Goal: Task Accomplishment & Management: Use online tool/utility

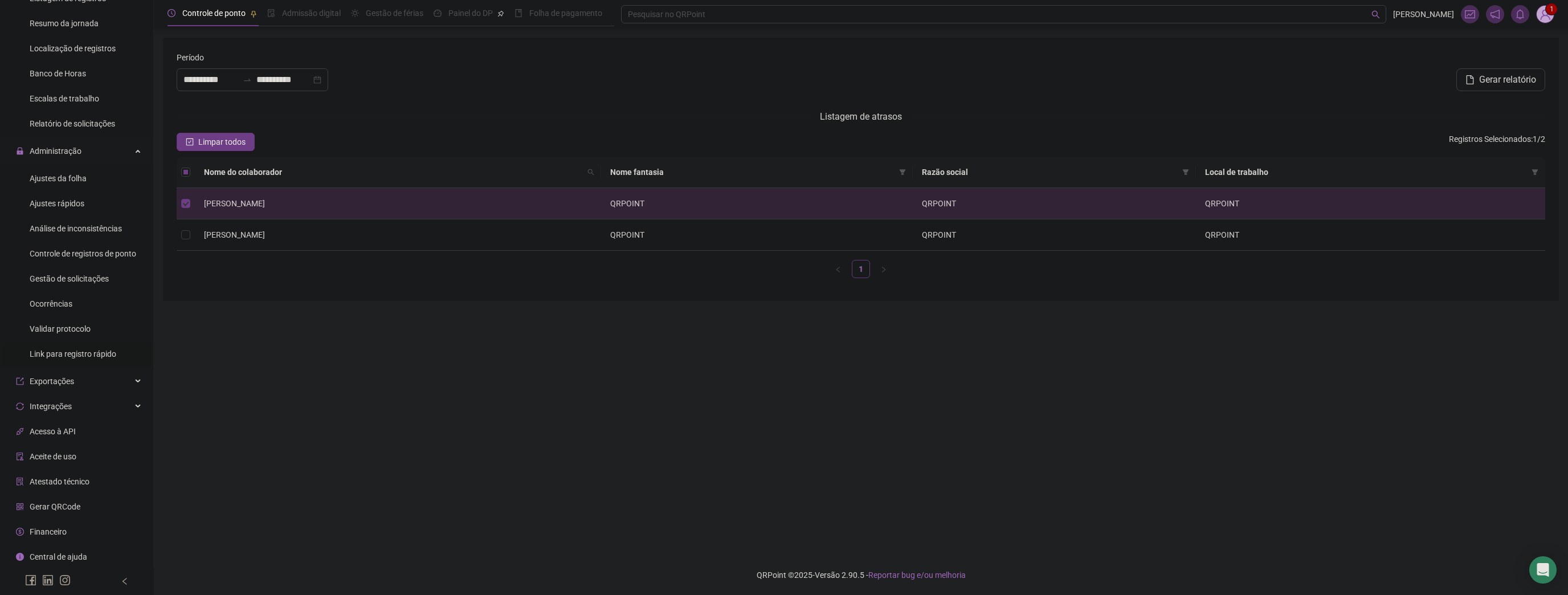
scroll to position [378, 0]
click at [73, 403] on div "Integrações" at bounding box center [76, 405] width 149 height 23
click at [66, 388] on span "Exportações" at bounding box center [45, 381] width 58 height 23
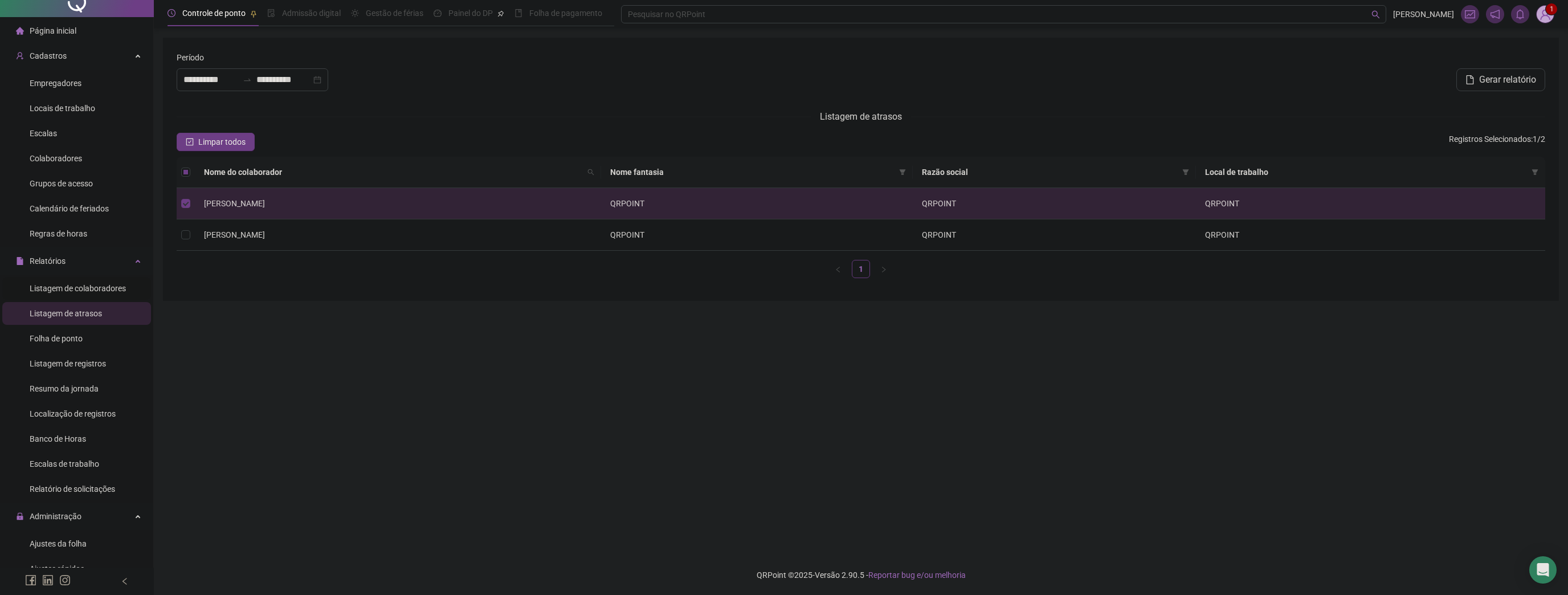
scroll to position [0, 0]
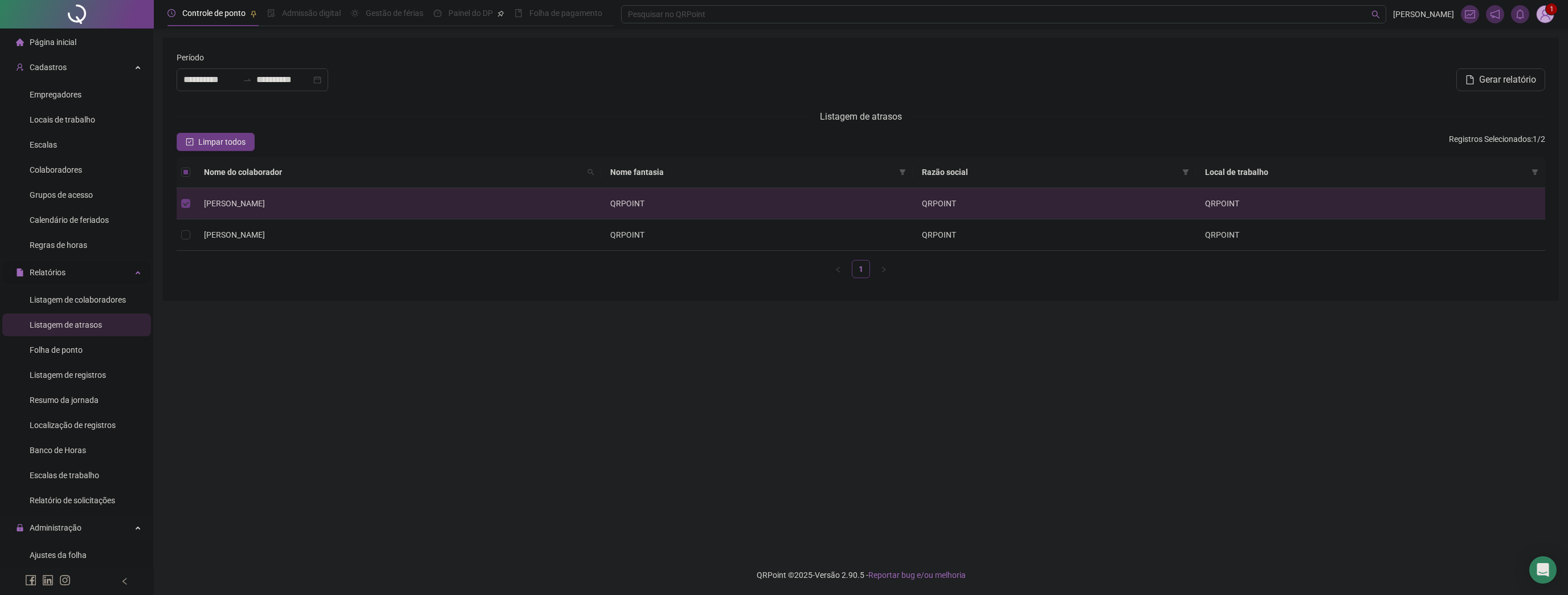
click at [72, 279] on div "Relatórios" at bounding box center [76, 272] width 149 height 23
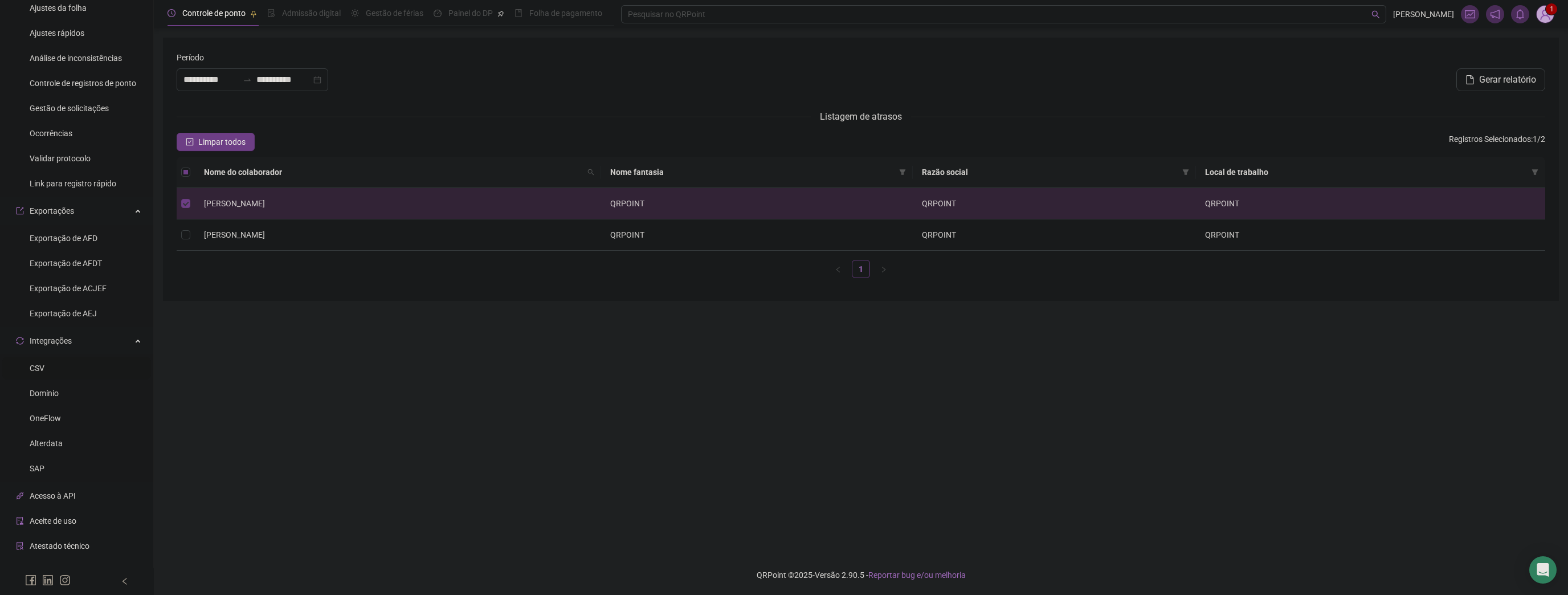
scroll to position [319, 0]
click at [58, 398] on div "Domínio" at bounding box center [44, 391] width 29 height 23
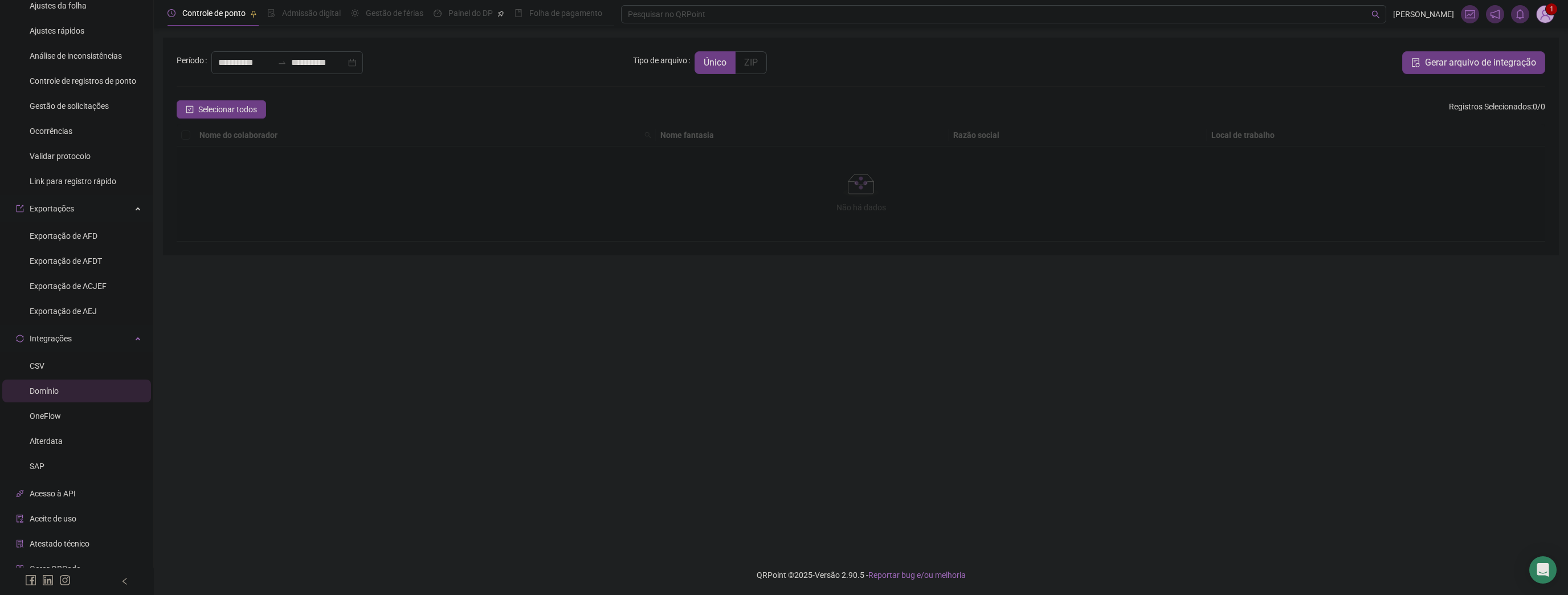
type input "**********"
click at [50, 411] on div "OneFlow" at bounding box center [45, 416] width 31 height 23
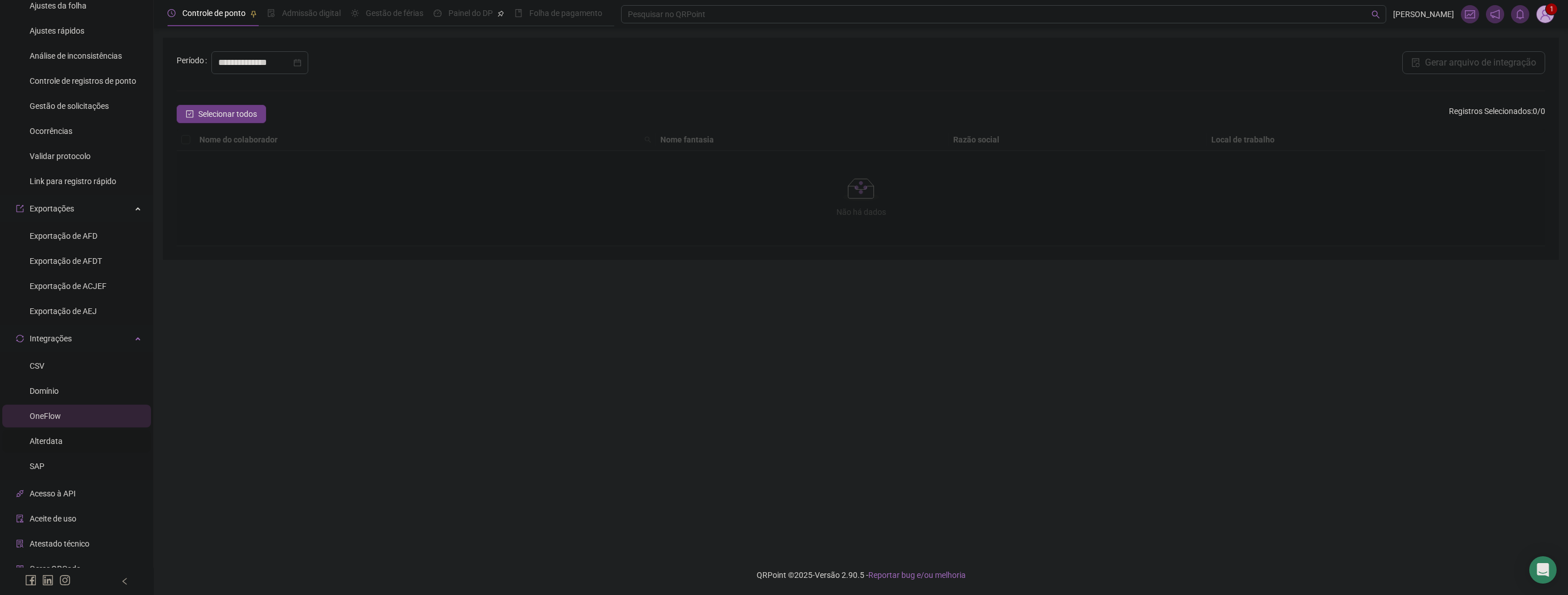
click at [70, 439] on li "Alterdata" at bounding box center [76, 441] width 149 height 23
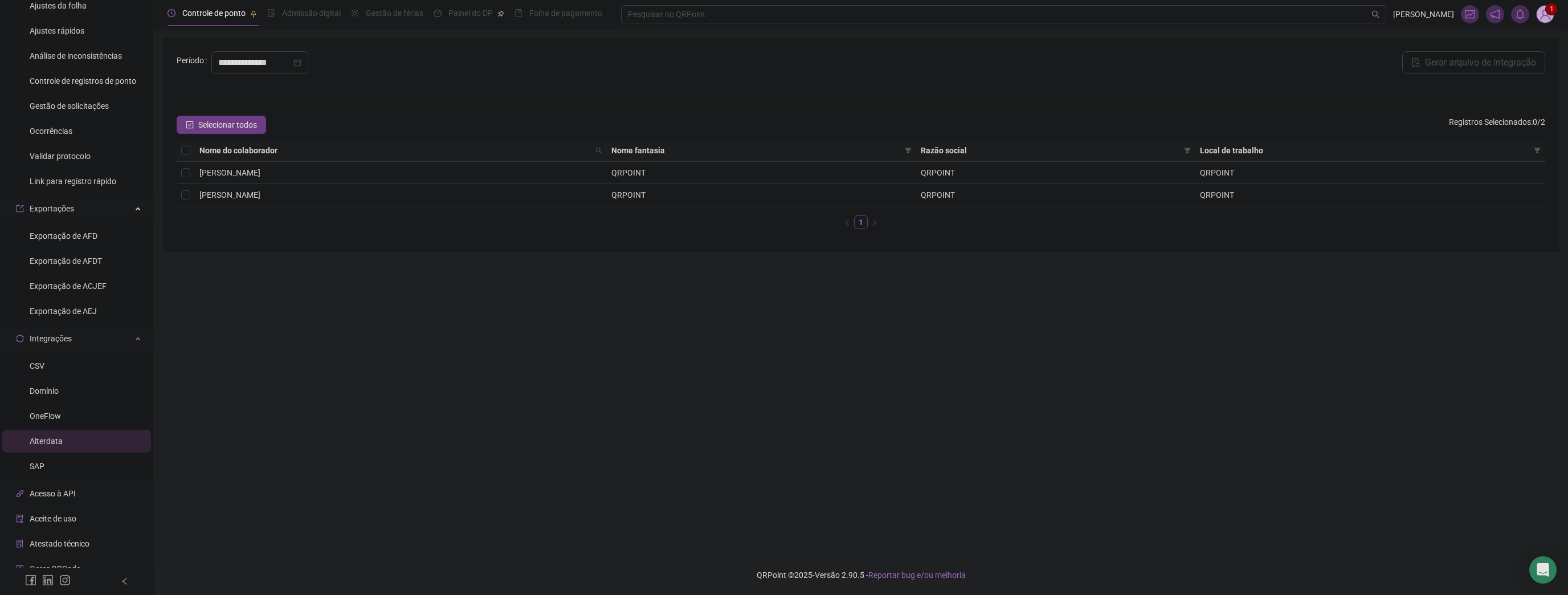
click at [68, 499] on div "Acesso à API" at bounding box center [46, 493] width 60 height 23
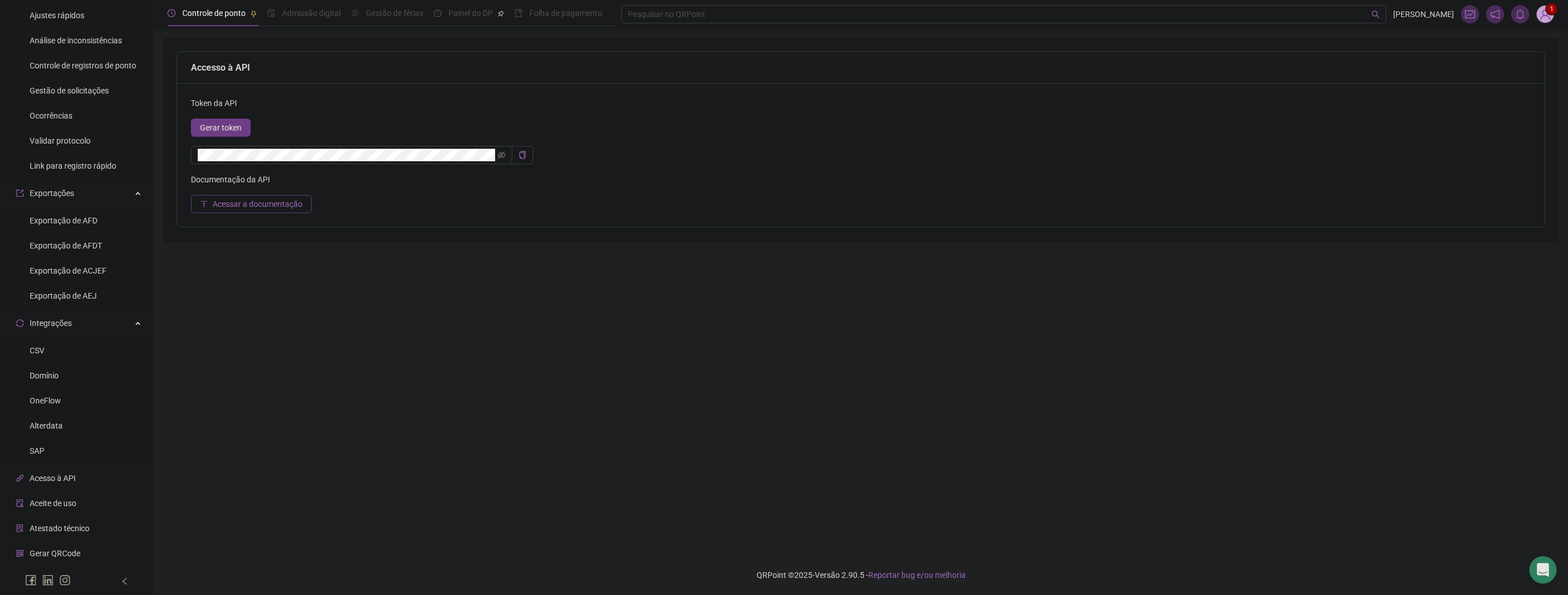
scroll to position [382, 0]
click at [53, 357] on span "OneFlow" at bounding box center [45, 353] width 31 height 9
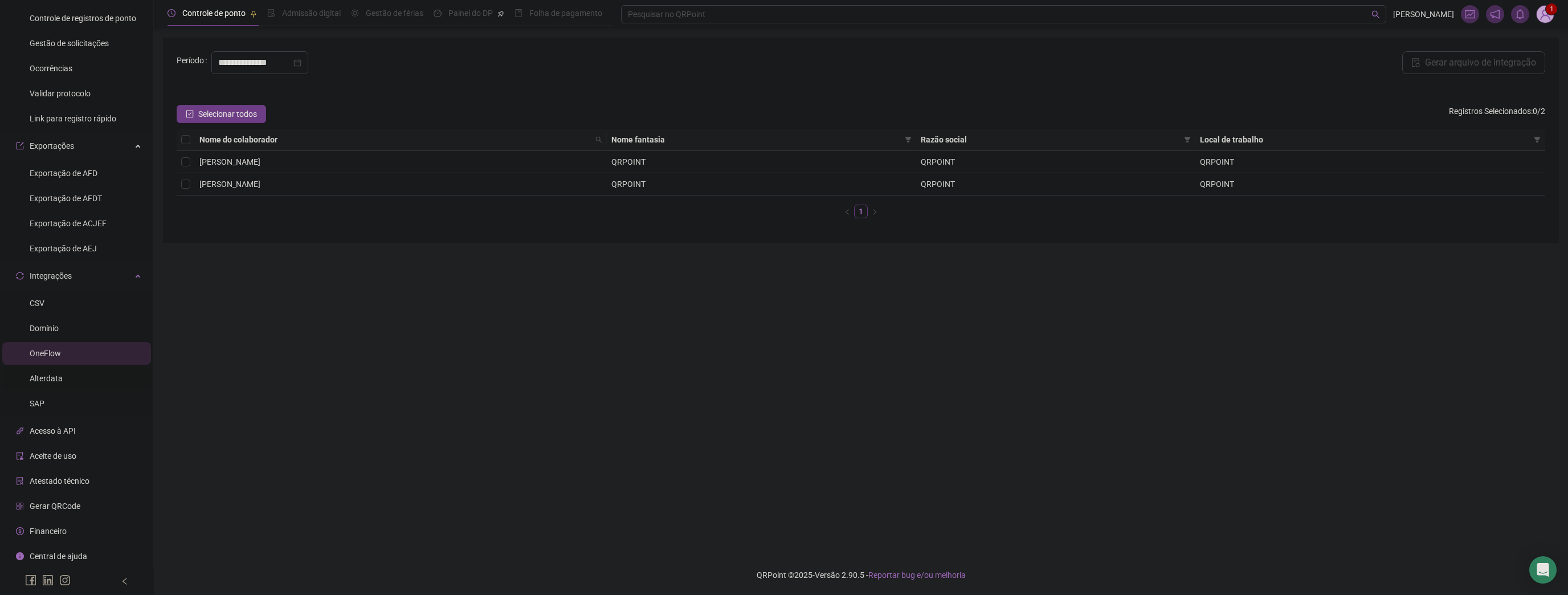
click at [45, 384] on div "Alterdata" at bounding box center [45, 378] width 33 height 23
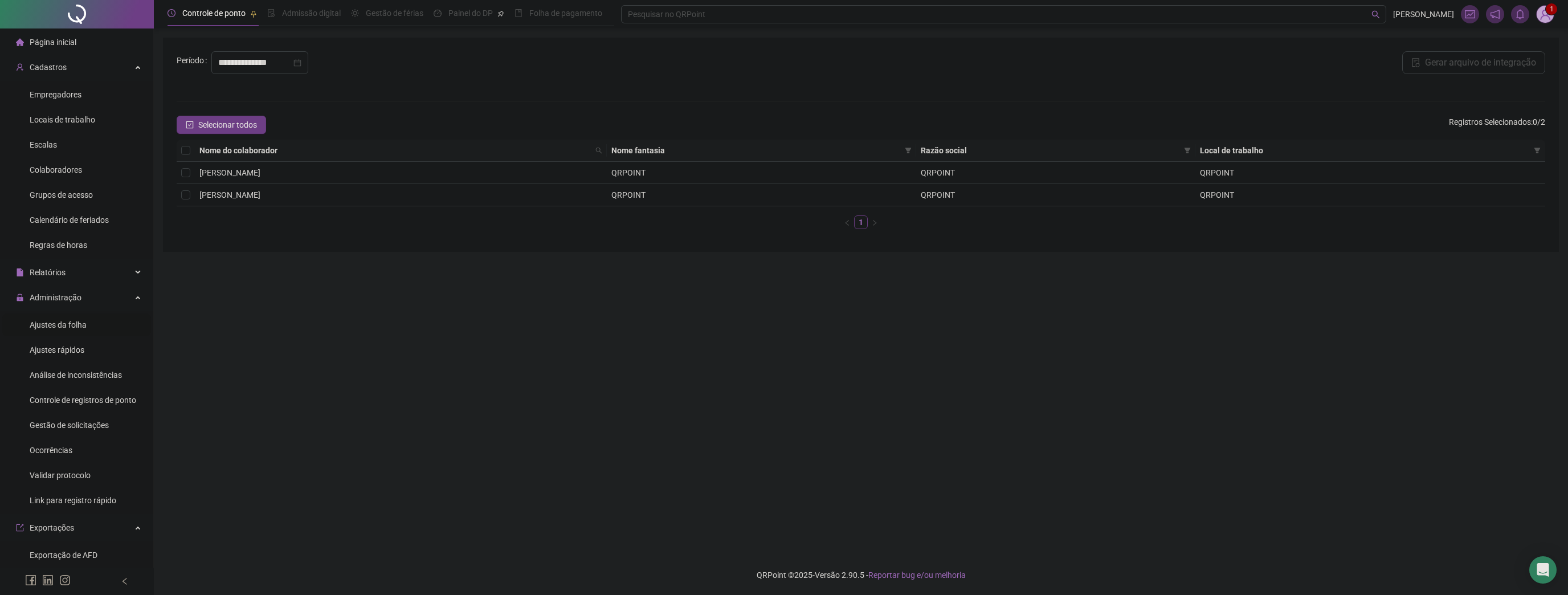
click at [61, 326] on span "Ajustes da folha" at bounding box center [58, 325] width 57 height 9
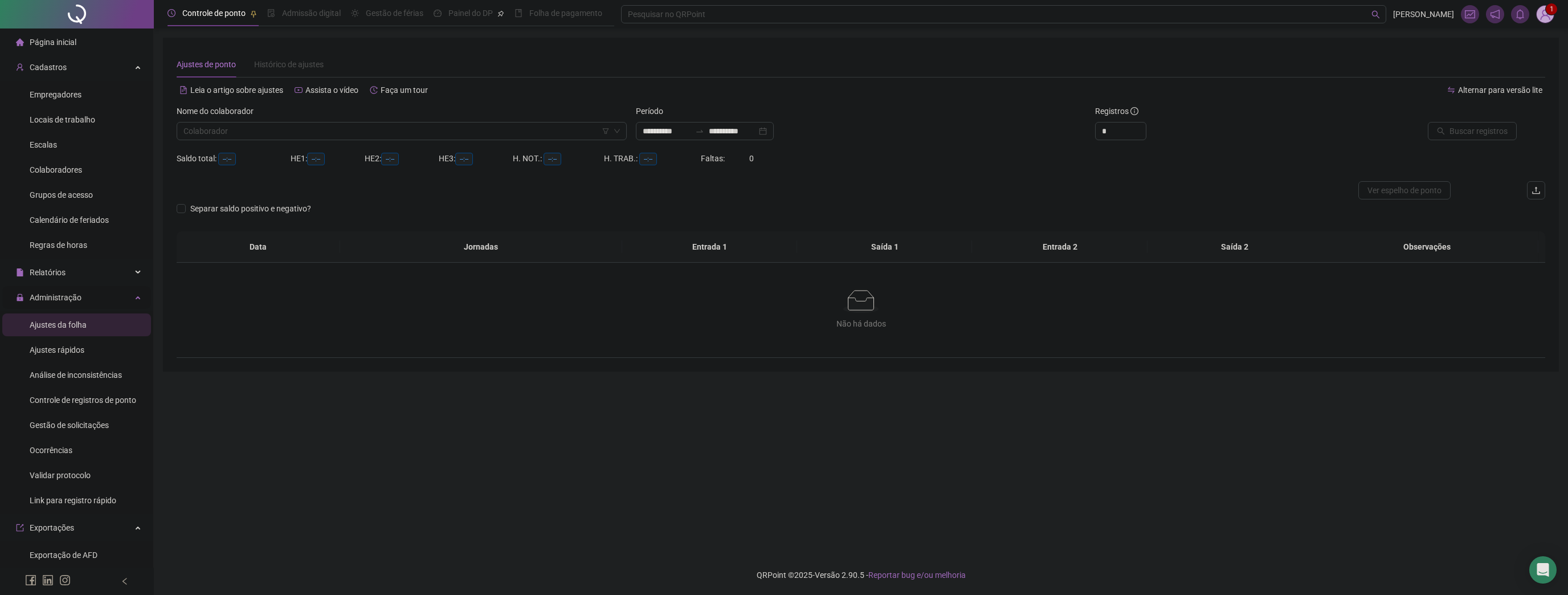
type input "**********"
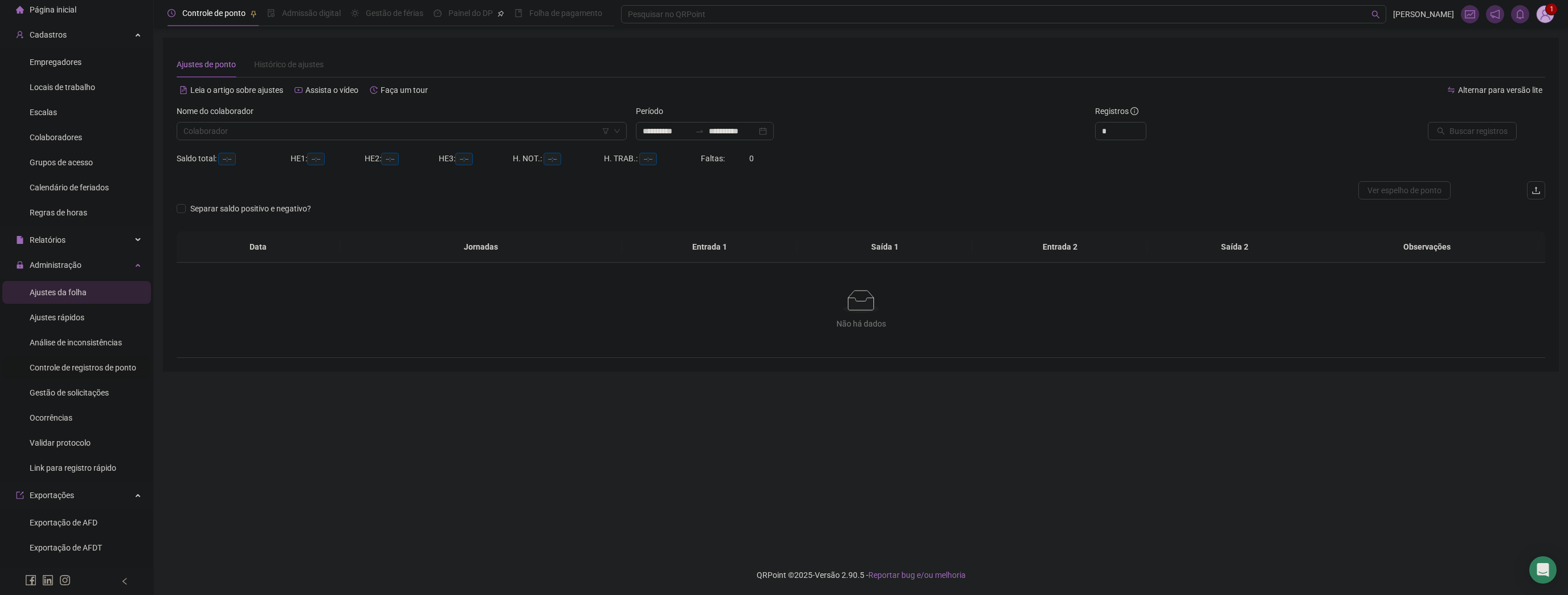
scroll to position [228, 0]
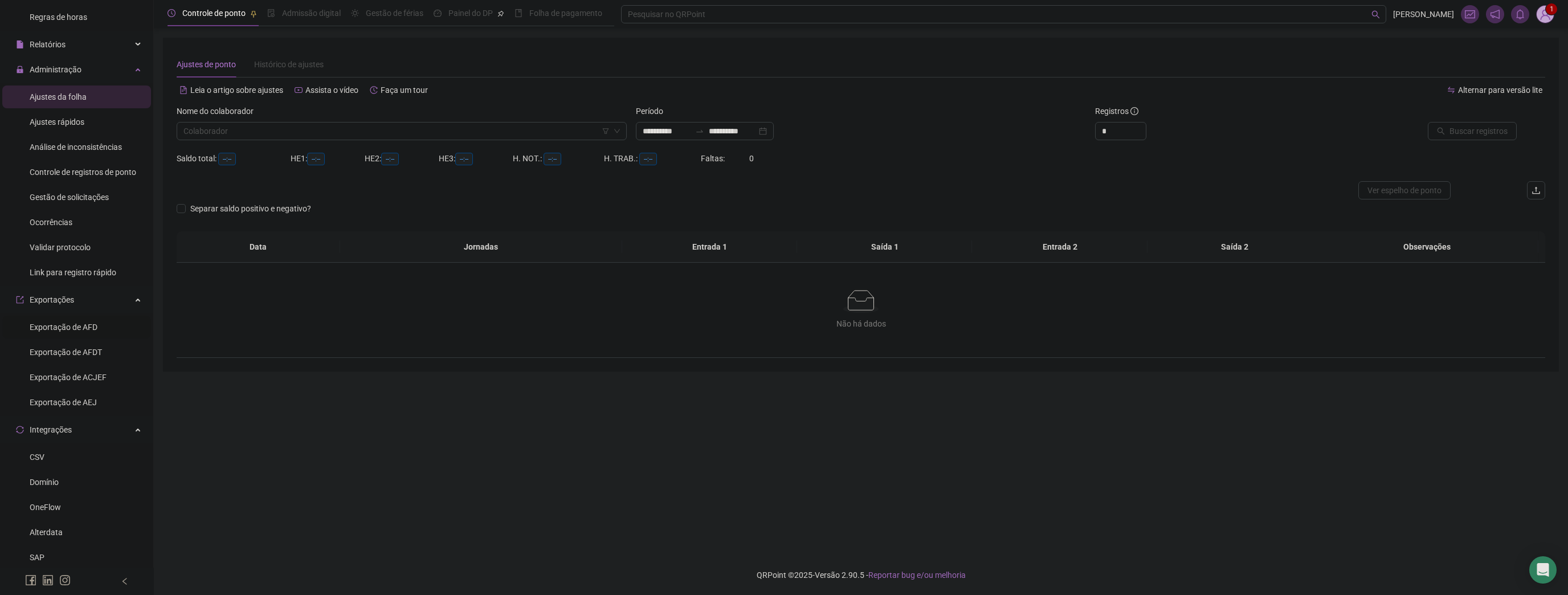
click at [89, 334] on div "Exportação de AFD" at bounding box center [63, 326] width 68 height 23
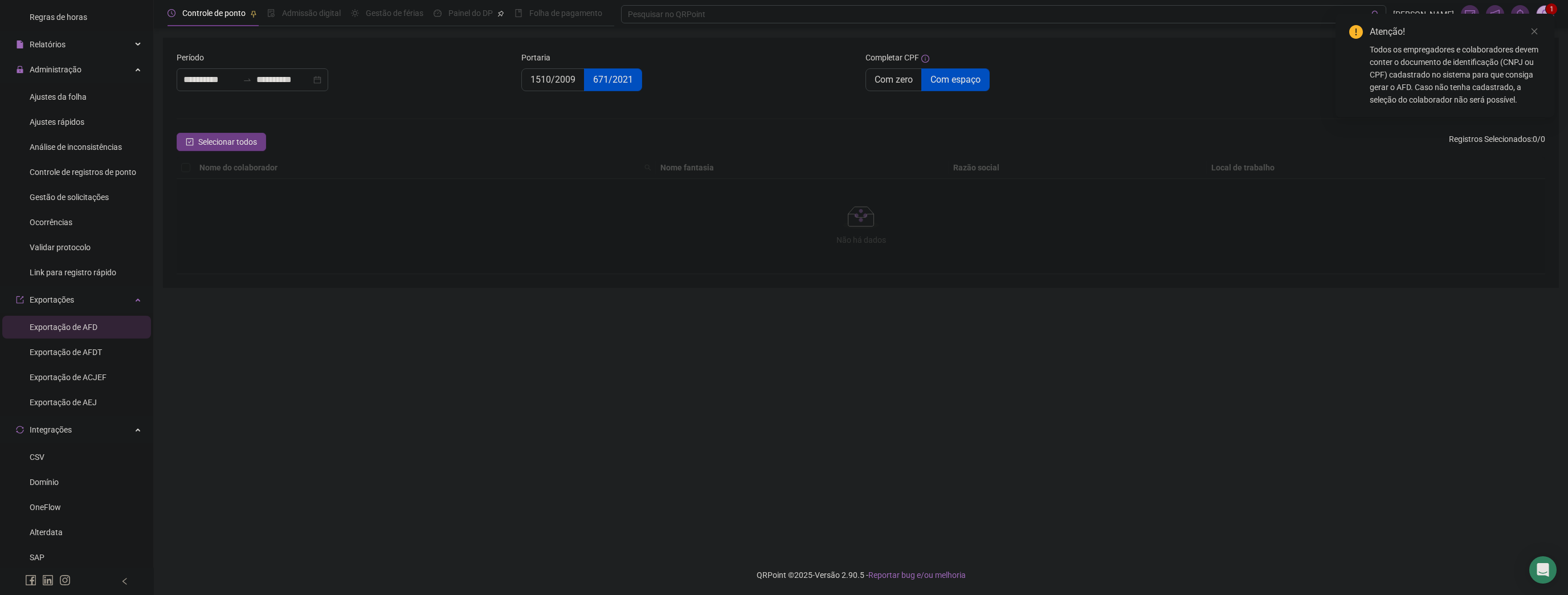
type input "**********"
click at [1539, 27] on link "Close" at bounding box center [1534, 31] width 12 height 12
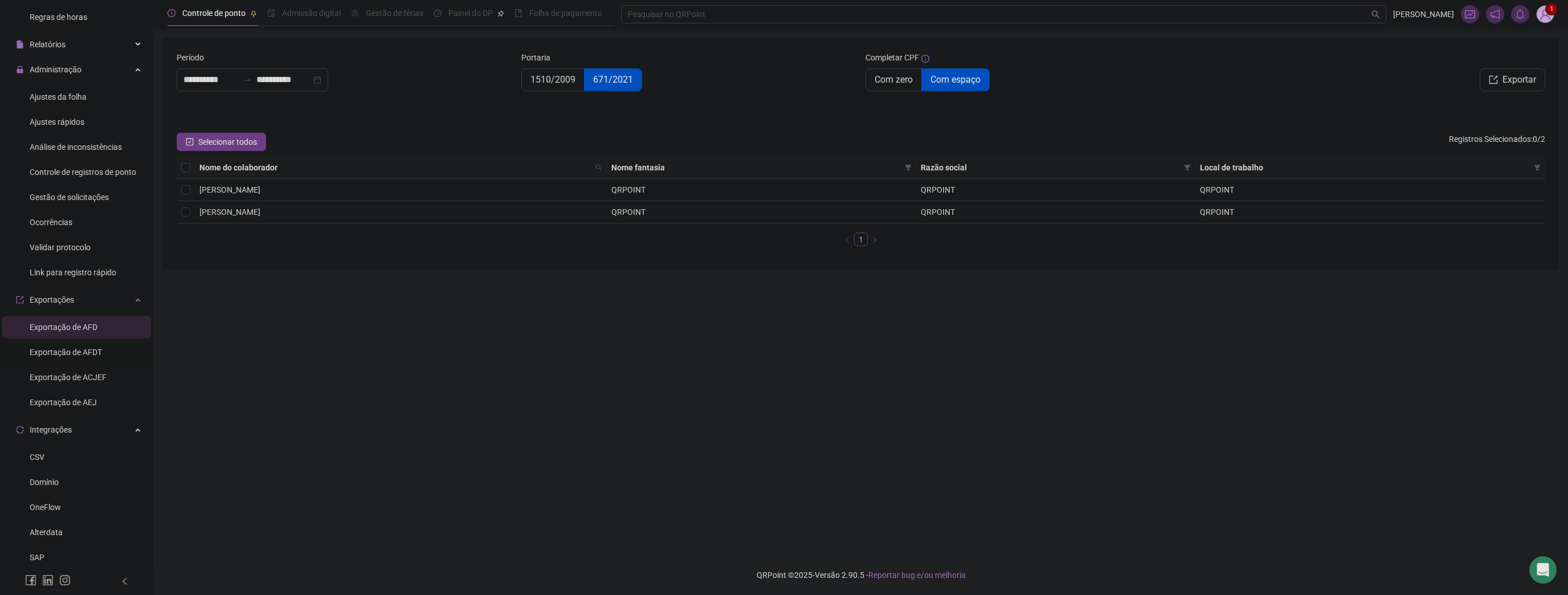
click at [82, 351] on span "Exportação de AFDT" at bounding box center [65, 352] width 72 height 9
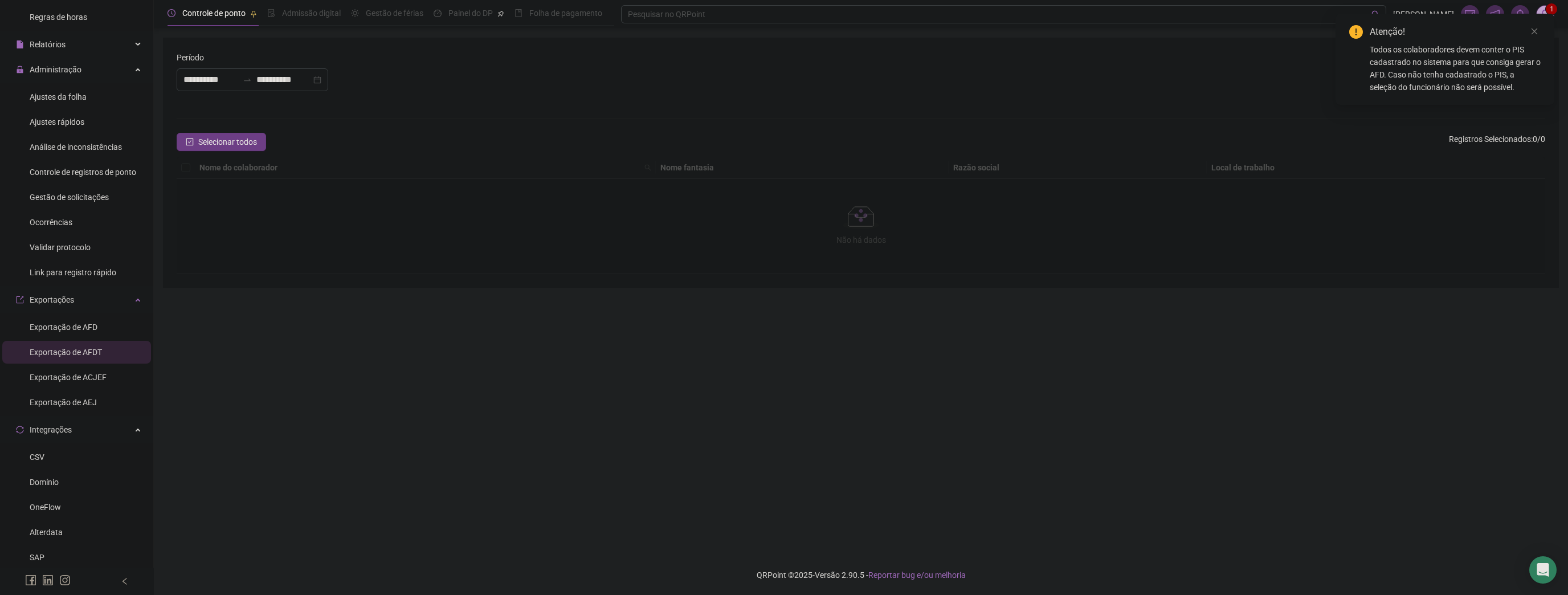
type input "**********"
click at [1541, 28] on div "Atenção! Todos os colaboradores devem conter o PIS cadastrado no sistema para q…" at bounding box center [1444, 59] width 219 height 91
click at [1534, 31] on icon "close" at bounding box center [1534, 31] width 7 height 7
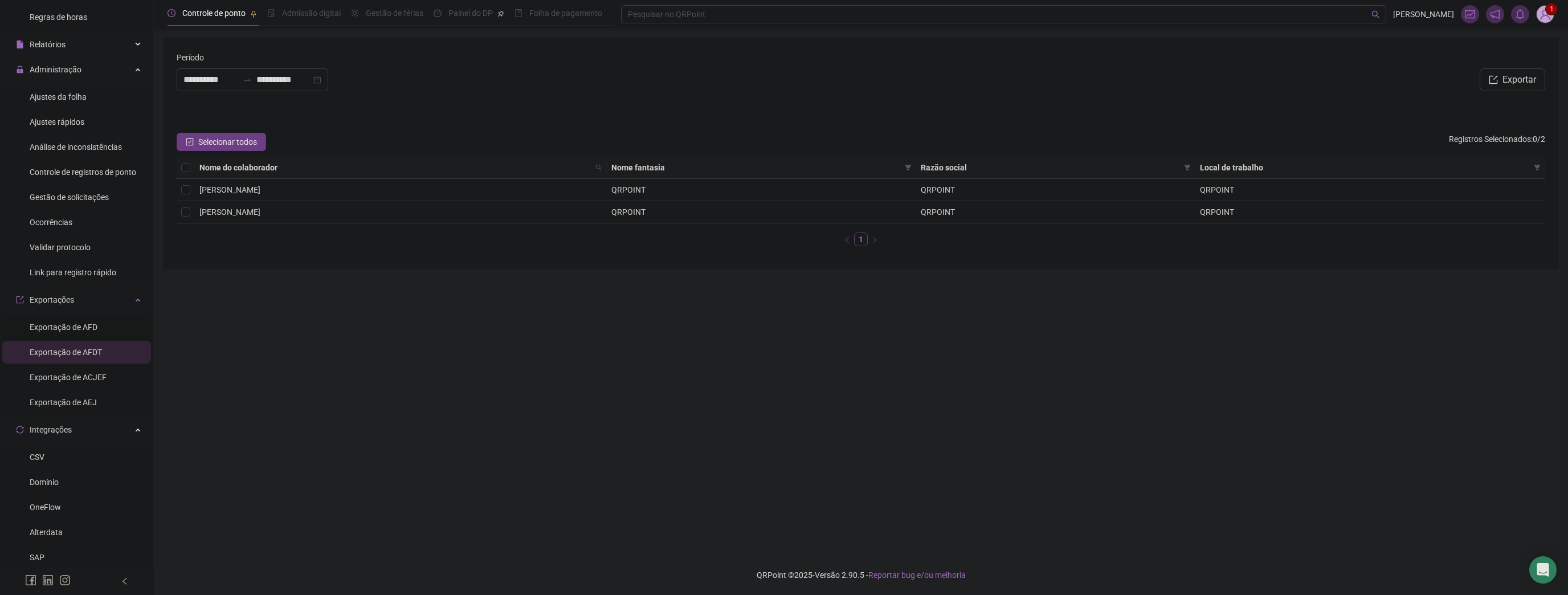
click at [61, 329] on span "Exportação de AFD" at bounding box center [63, 327] width 68 height 9
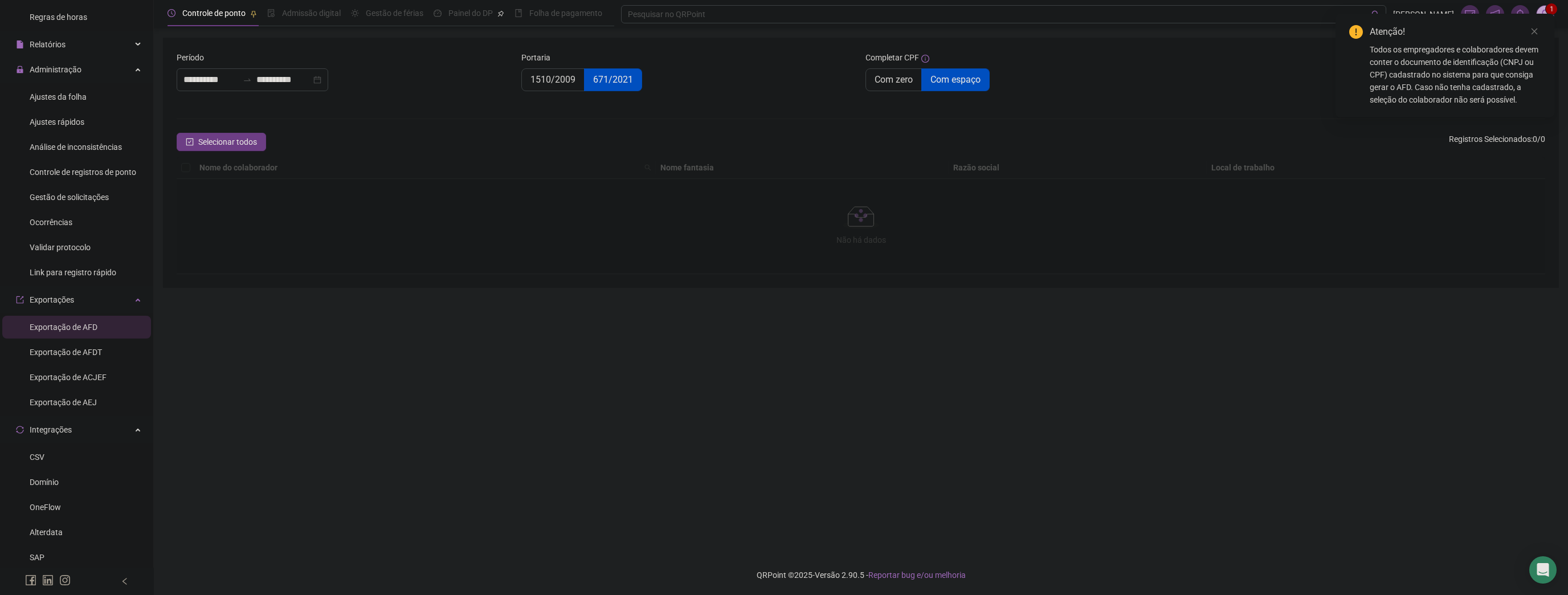
type input "**********"
